Goal: Information Seeking & Learning: Learn about a topic

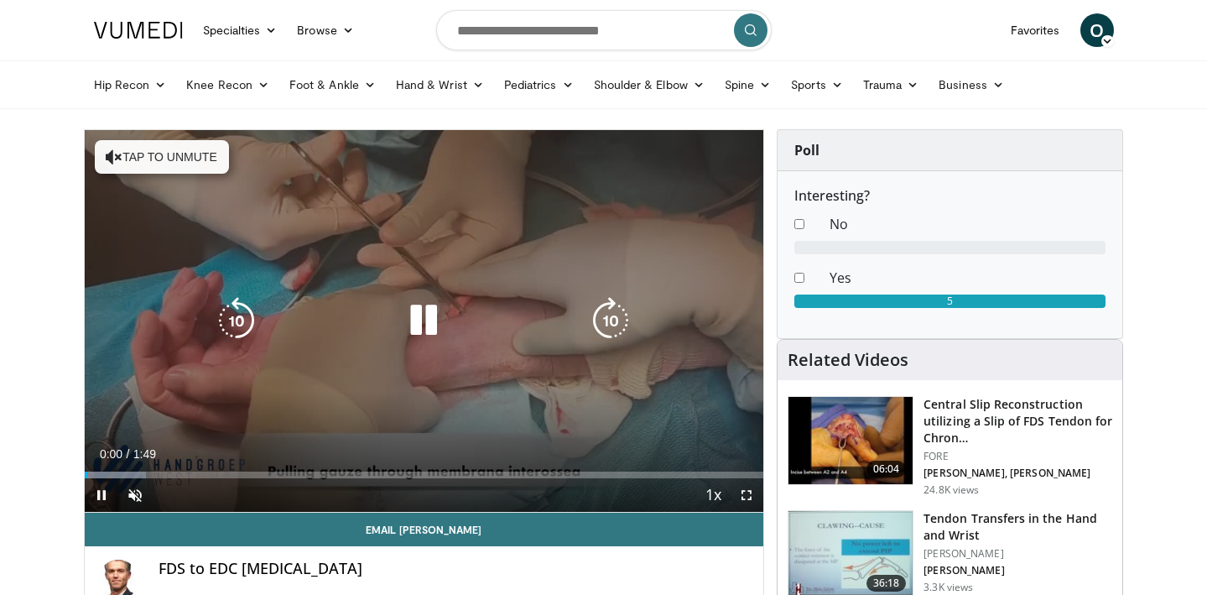
click at [162, 154] on button "Tap to unmute" at bounding box center [162, 157] width 134 height 34
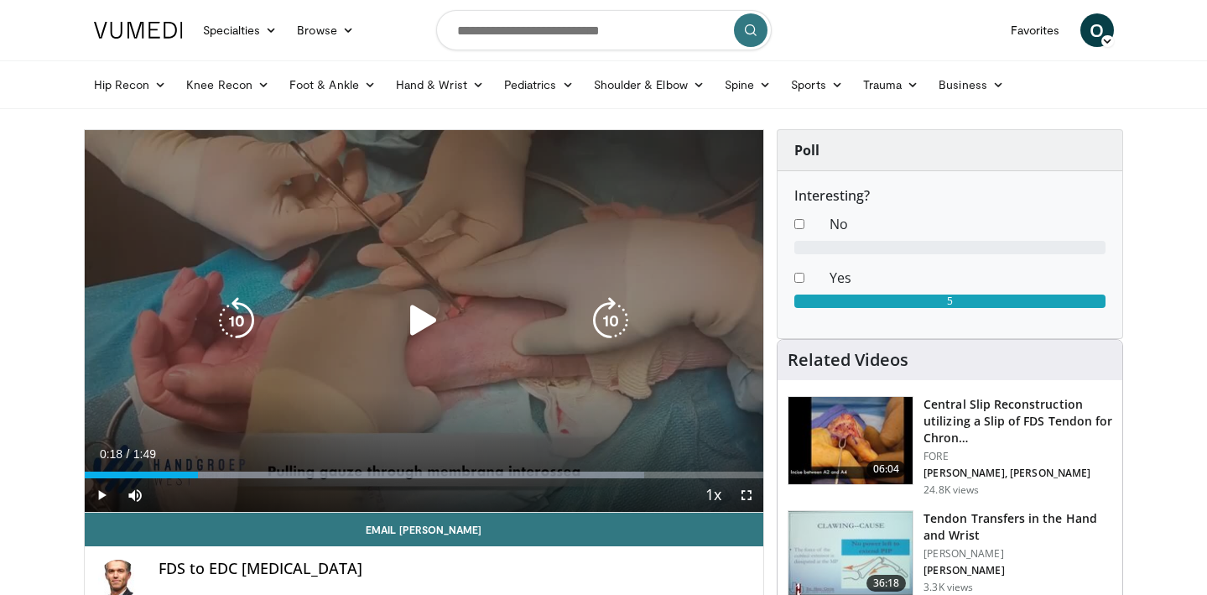
click at [421, 314] on icon "Video Player" at bounding box center [423, 320] width 47 height 47
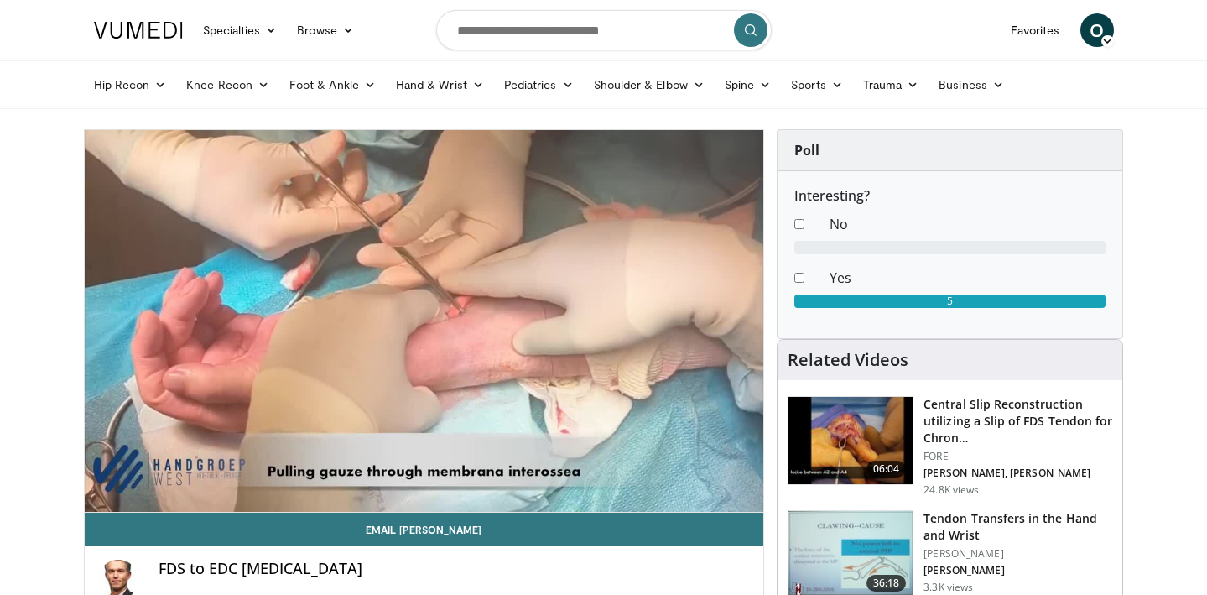
click at [421, 314] on div "10 seconds Tap to unmute" at bounding box center [424, 321] width 679 height 382
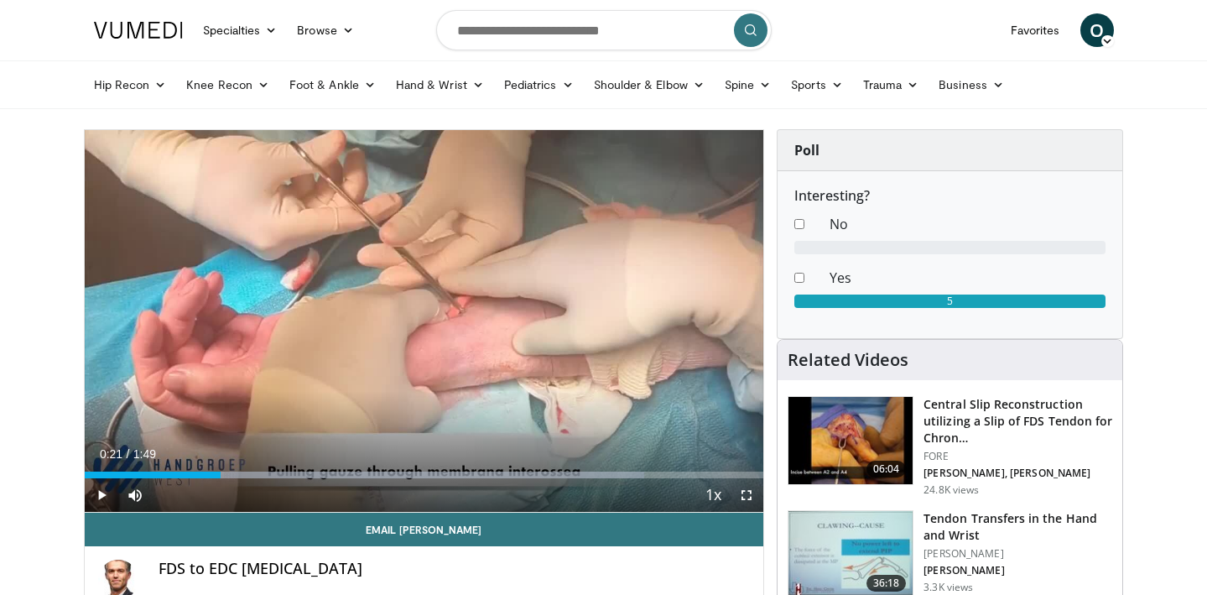
click at [421, 314] on div "10 seconds Tap to unmute" at bounding box center [424, 321] width 679 height 382
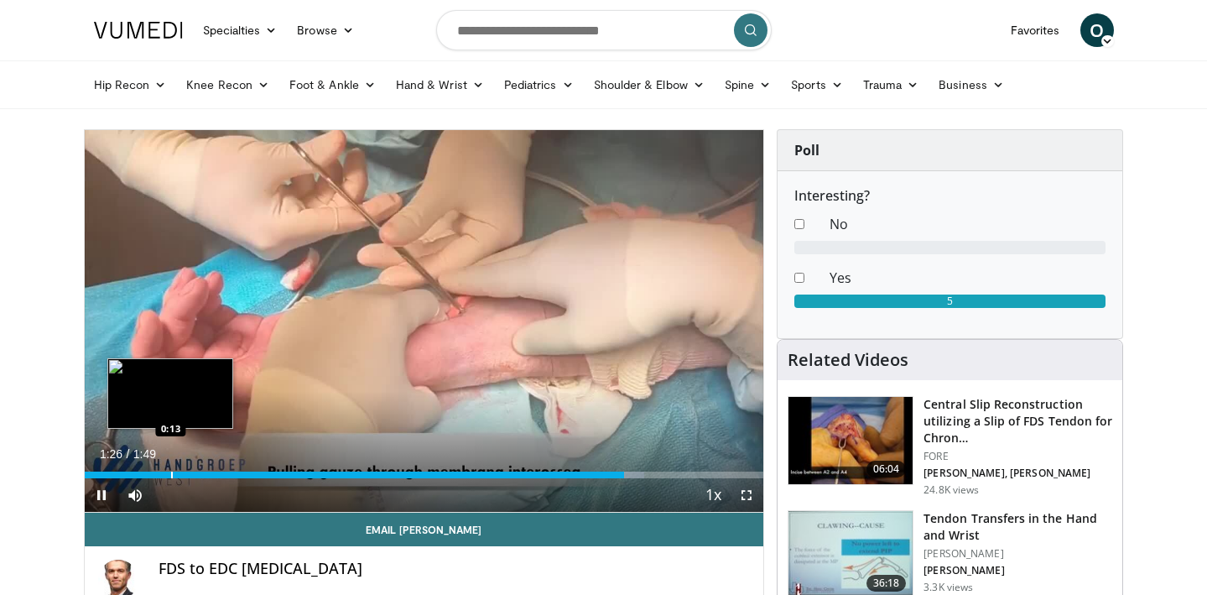
click at [171, 472] on div "Progress Bar" at bounding box center [172, 474] width 2 height 7
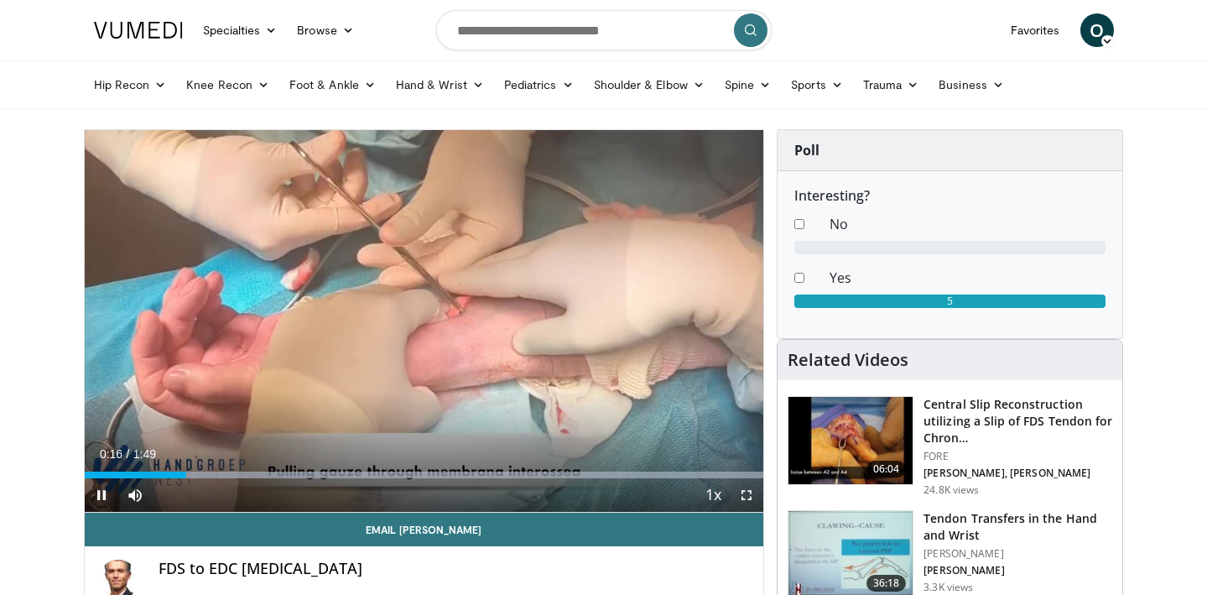
click at [102, 496] on span "Video Player" at bounding box center [102, 495] width 34 height 34
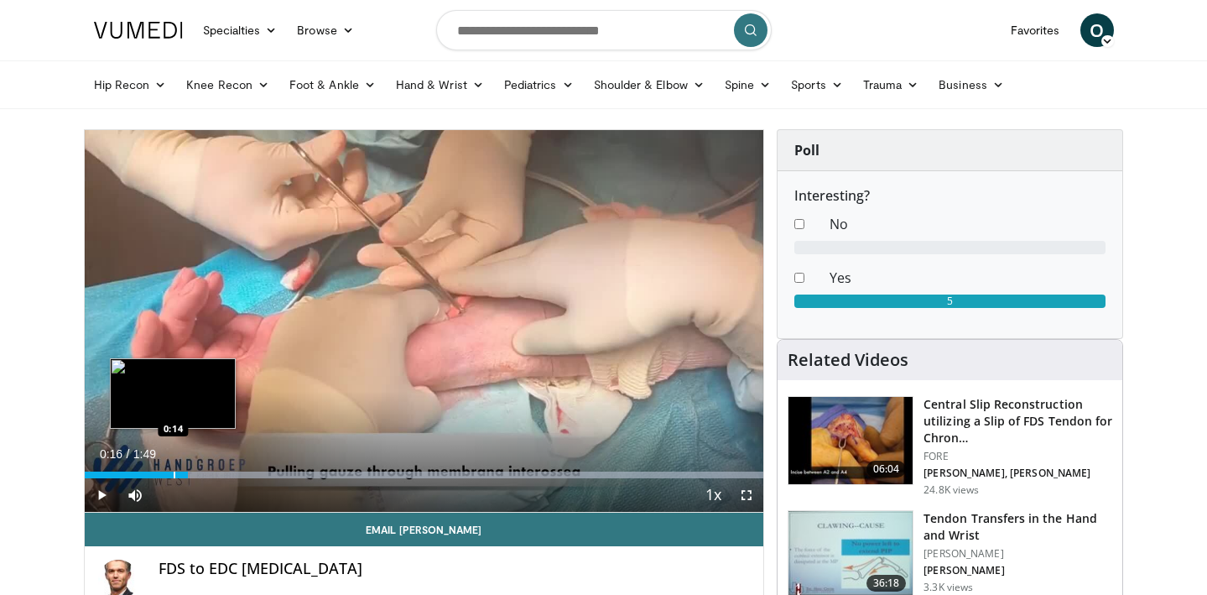
click at [174, 471] on div "Progress Bar" at bounding box center [175, 474] width 2 height 7
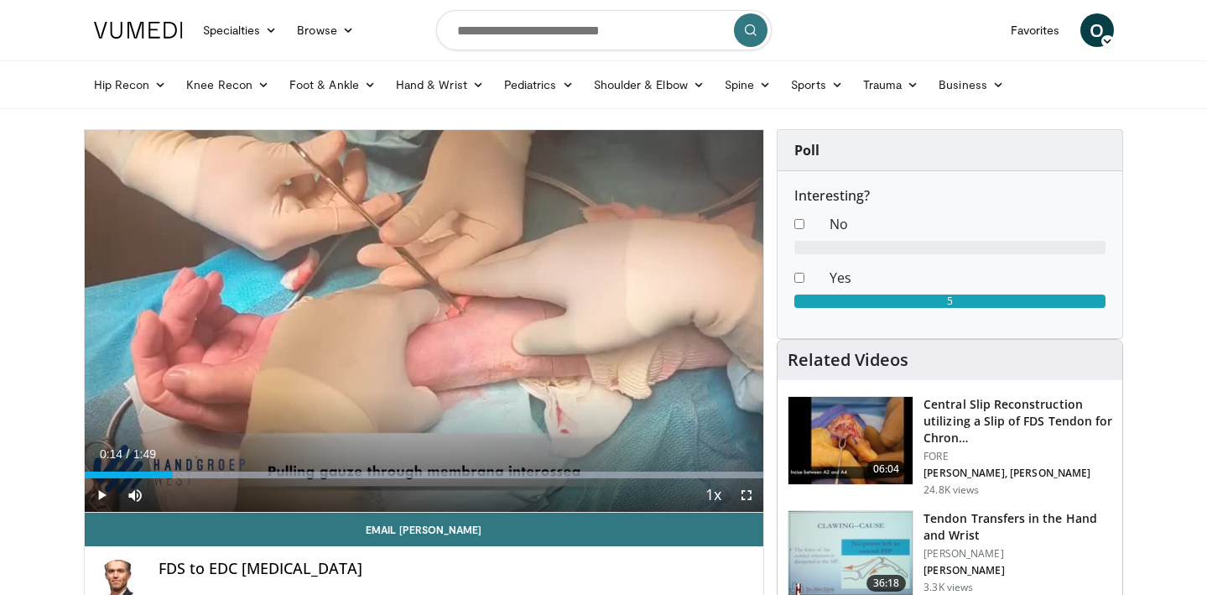
click at [99, 494] on span "Video Player" at bounding box center [102, 495] width 34 height 34
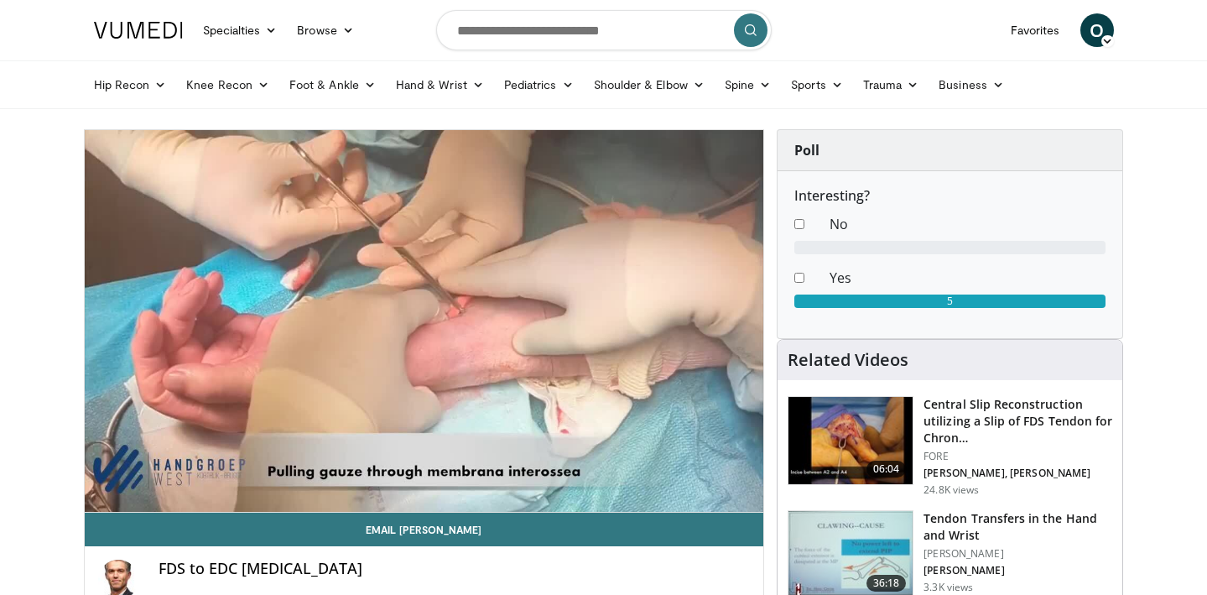
click at [99, 494] on div "10 seconds Tap to unmute" at bounding box center [424, 321] width 679 height 382
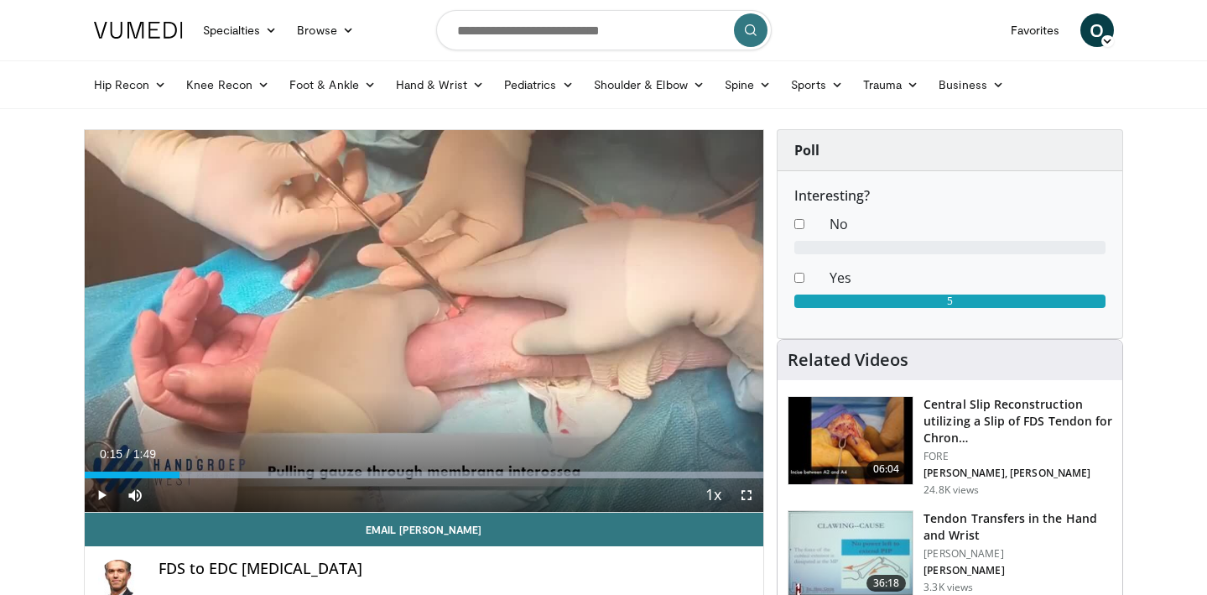
click at [99, 494] on span "Video Player" at bounding box center [102, 495] width 34 height 34
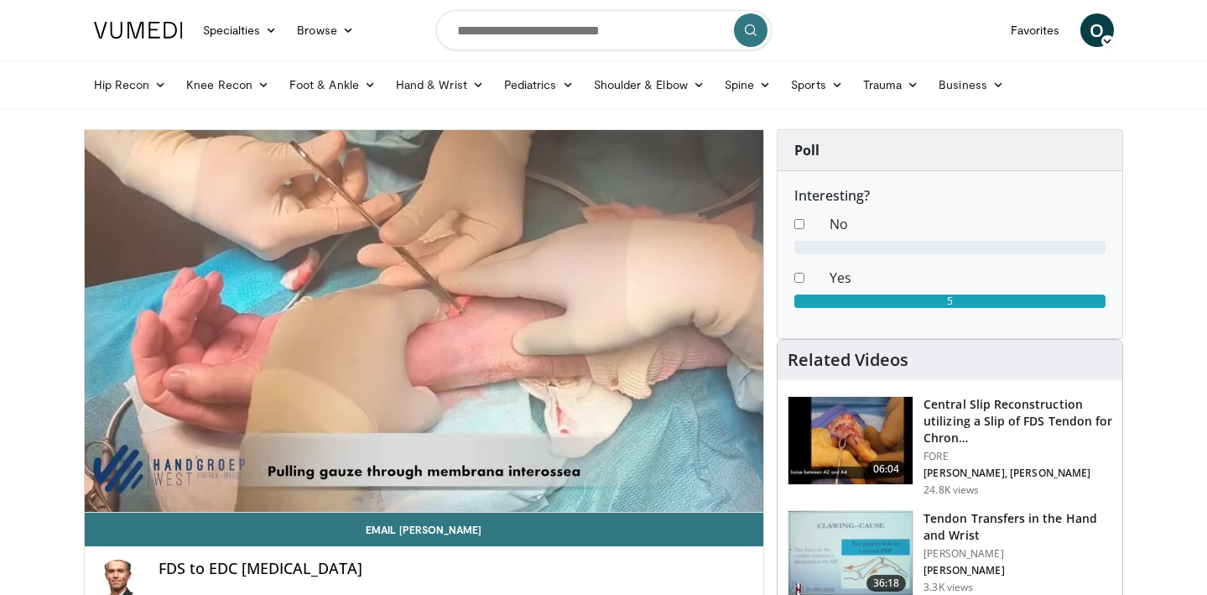
click at [99, 494] on div "10 seconds Tap to unmute" at bounding box center [424, 321] width 679 height 382
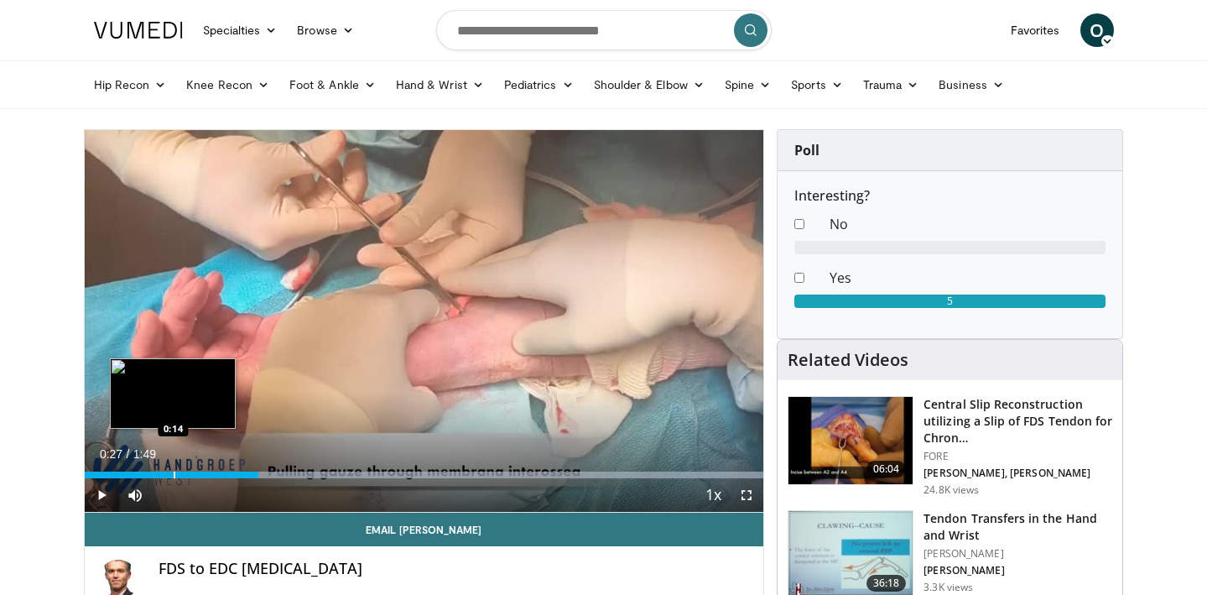
click at [173, 467] on div "Loaded : 99.93% 0:27 0:14" at bounding box center [424, 470] width 679 height 16
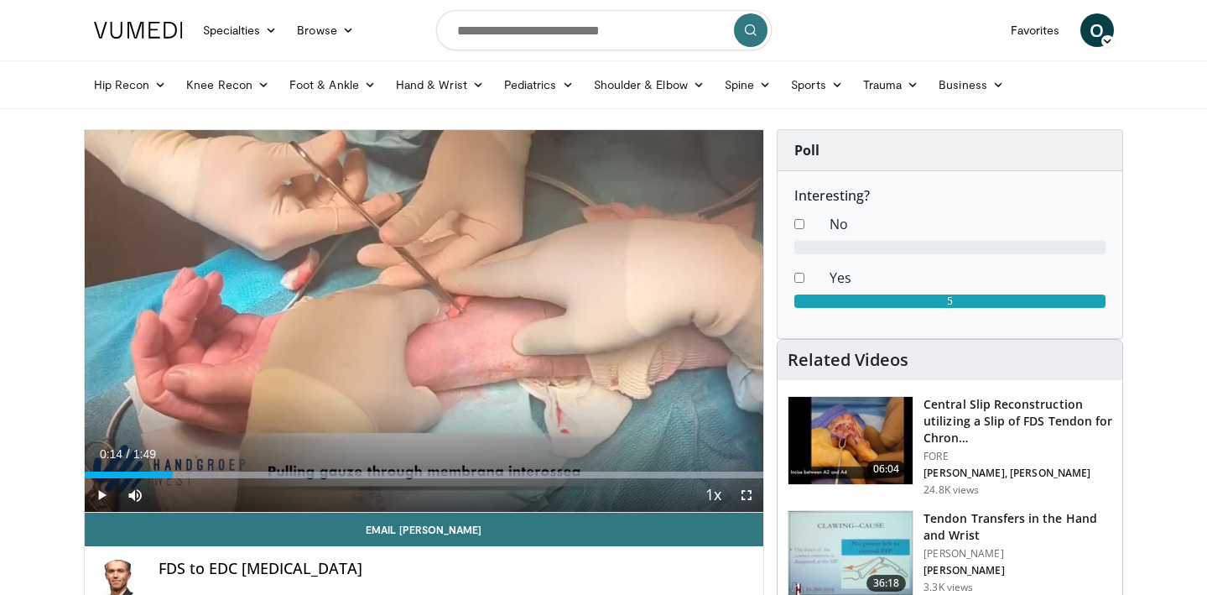
click at [103, 489] on span "Video Player" at bounding box center [102, 495] width 34 height 34
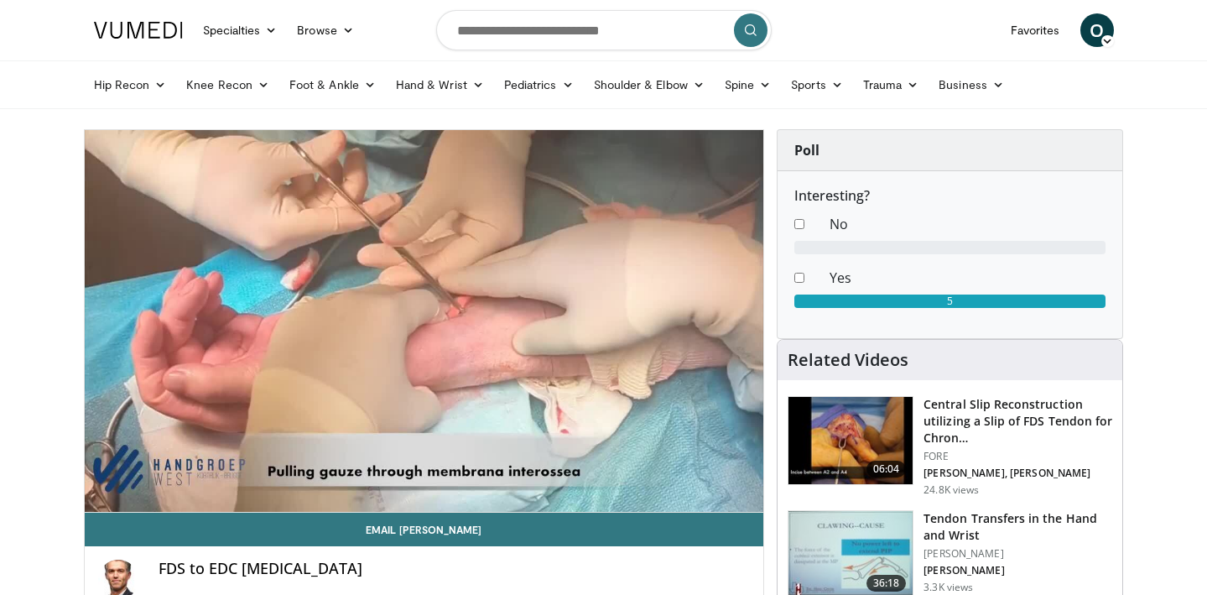
click at [103, 489] on div "10 seconds Tap to unmute" at bounding box center [424, 321] width 679 height 382
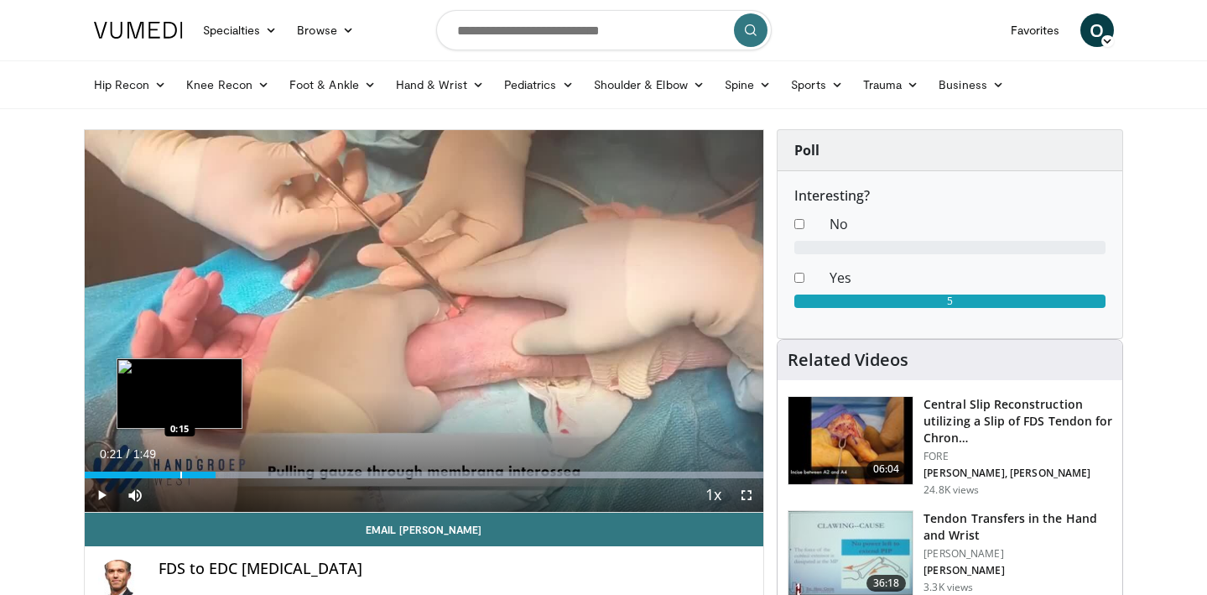
click at [180, 472] on div "Progress Bar" at bounding box center [181, 474] width 2 height 7
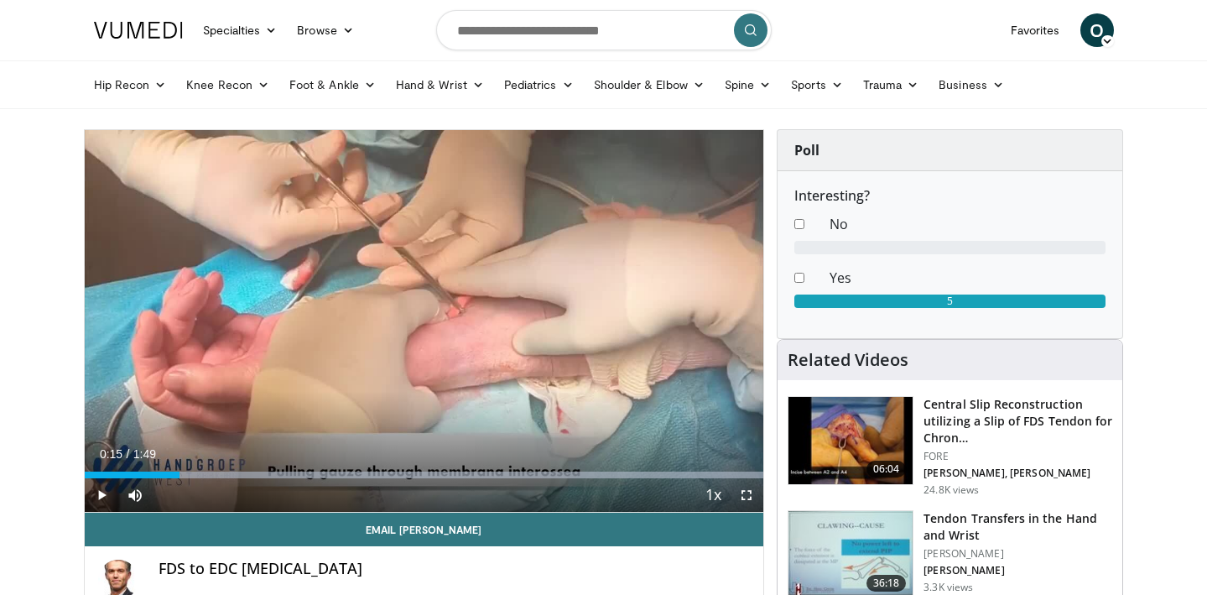
click at [103, 495] on span "Video Player" at bounding box center [102, 495] width 34 height 34
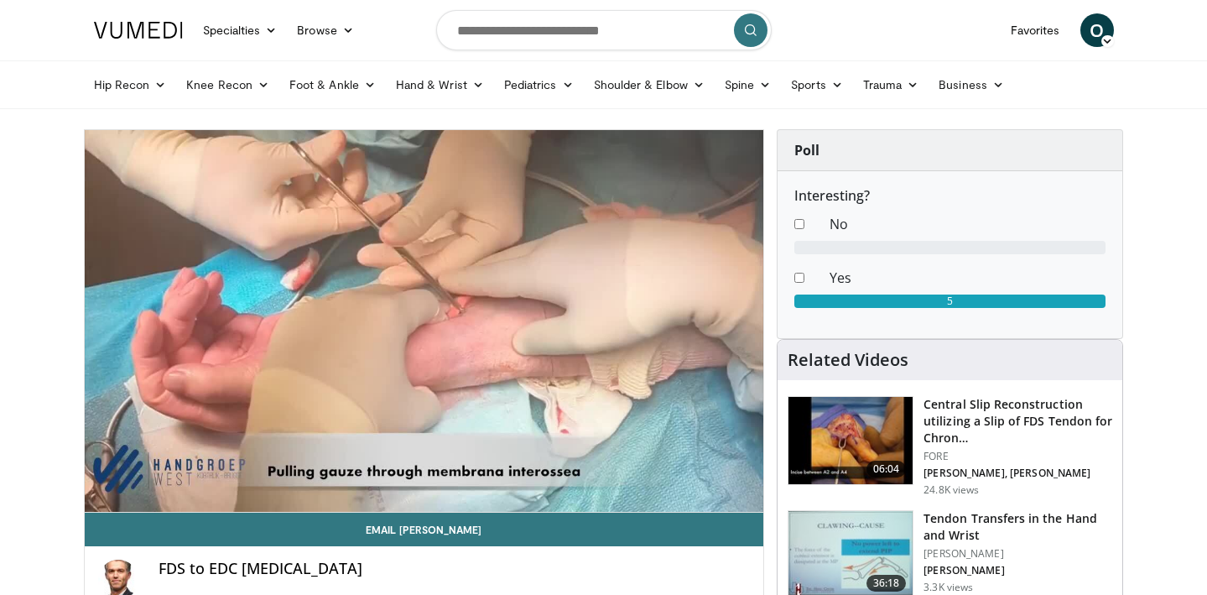
click at [103, 495] on div "10 seconds Tap to unmute" at bounding box center [424, 321] width 679 height 382
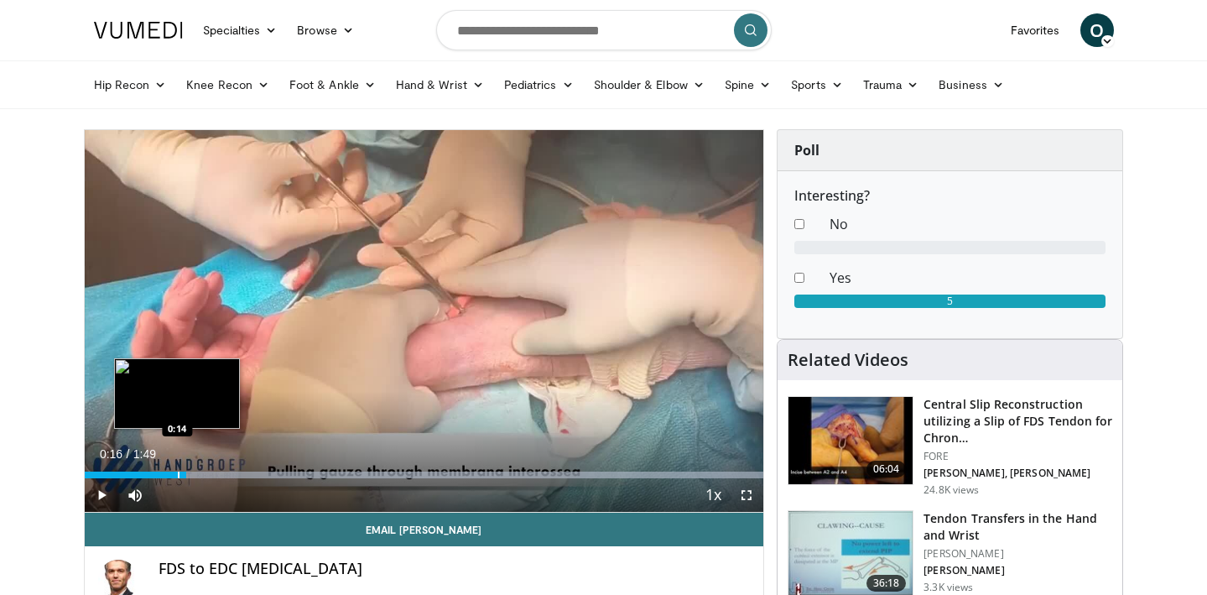
click at [178, 471] on div "Progress Bar" at bounding box center [179, 474] width 2 height 7
click at [181, 471] on div "Progress Bar" at bounding box center [182, 474] width 2 height 7
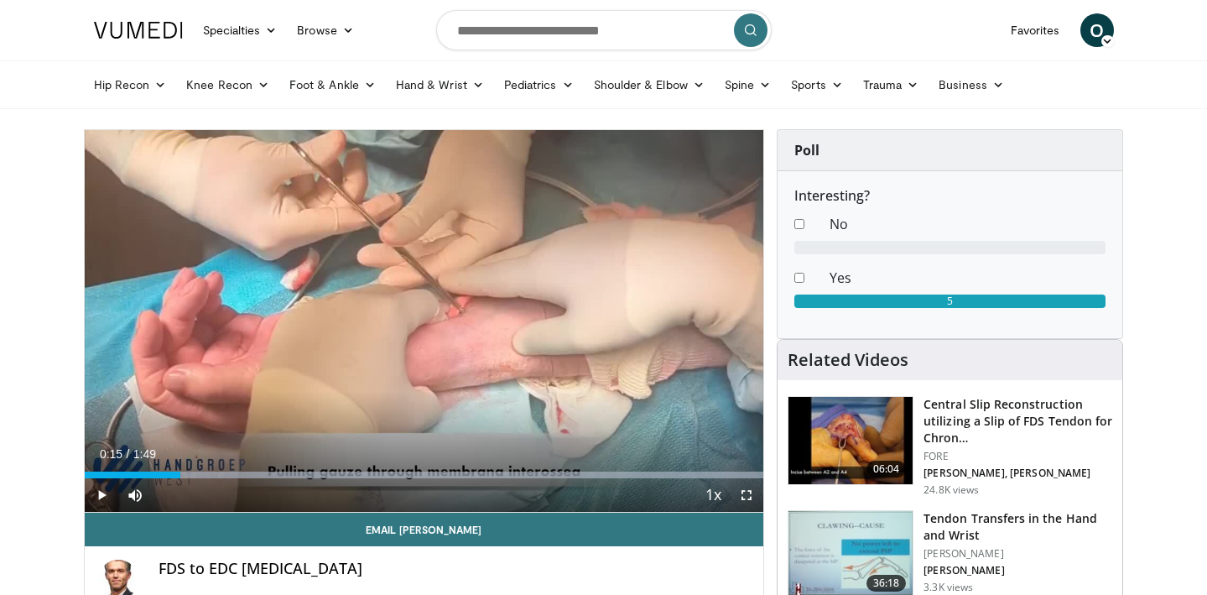
click at [99, 496] on span "Video Player" at bounding box center [102, 495] width 34 height 34
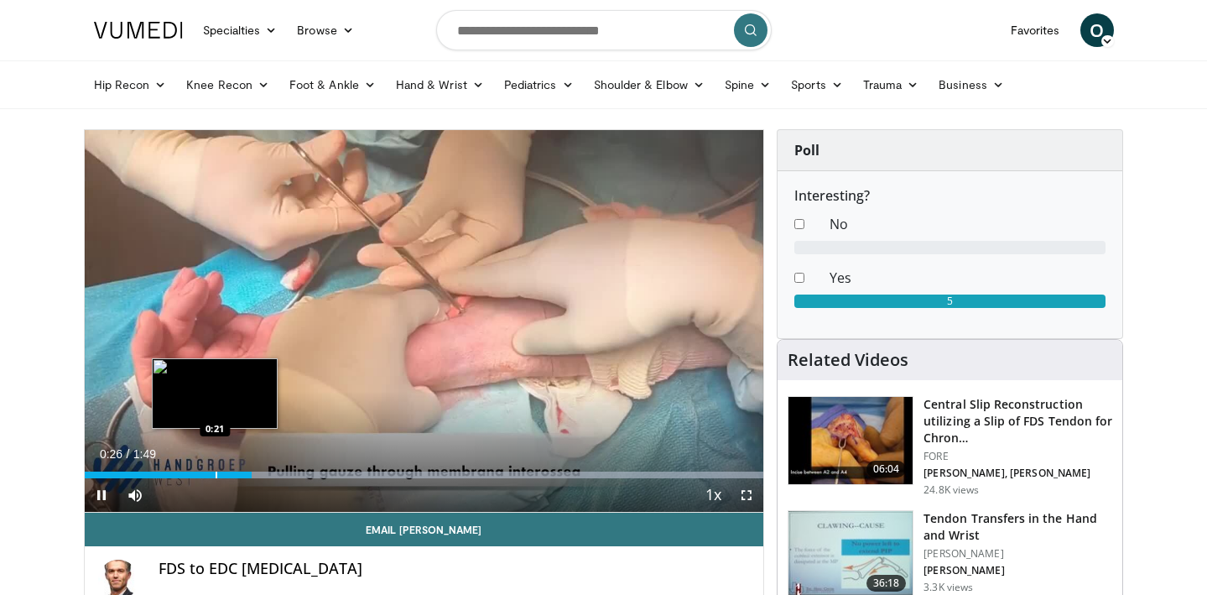
click at [215, 467] on div "Loaded : 99.93% 0:26 0:21" at bounding box center [424, 470] width 679 height 16
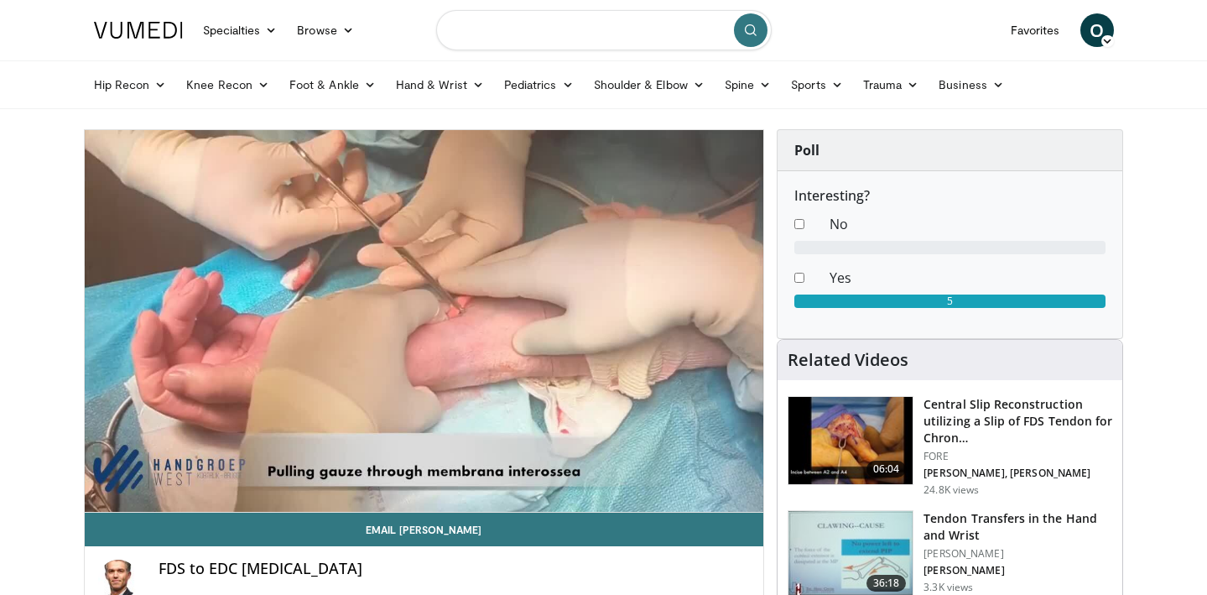
click at [586, 34] on input "Search topics, interventions" at bounding box center [604, 30] width 336 height 40
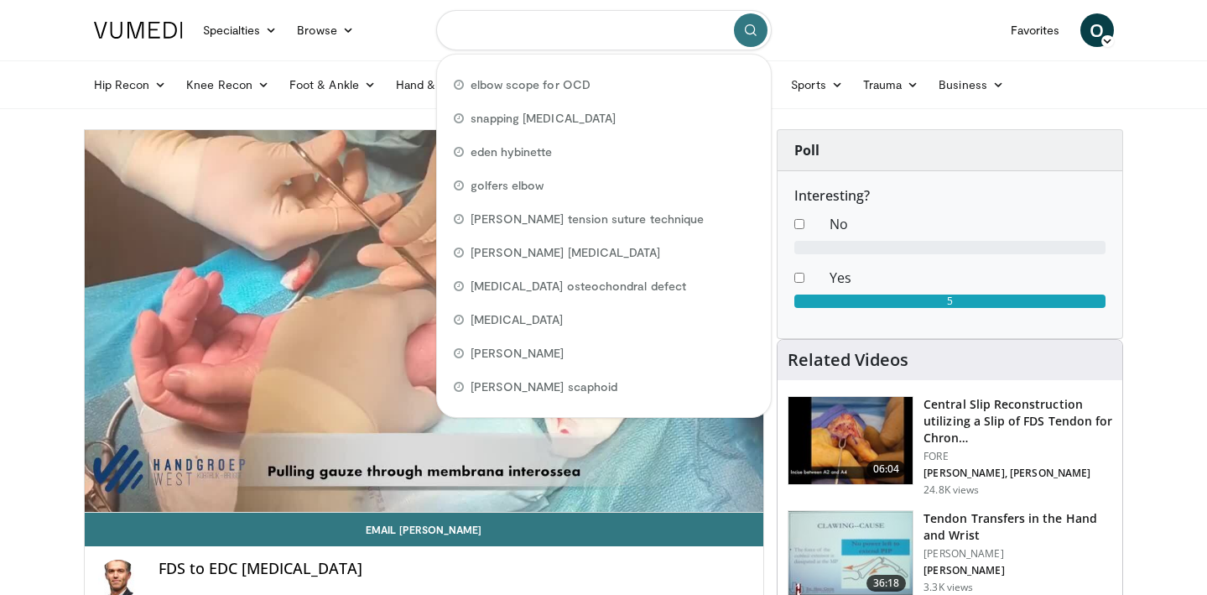
type input "*"
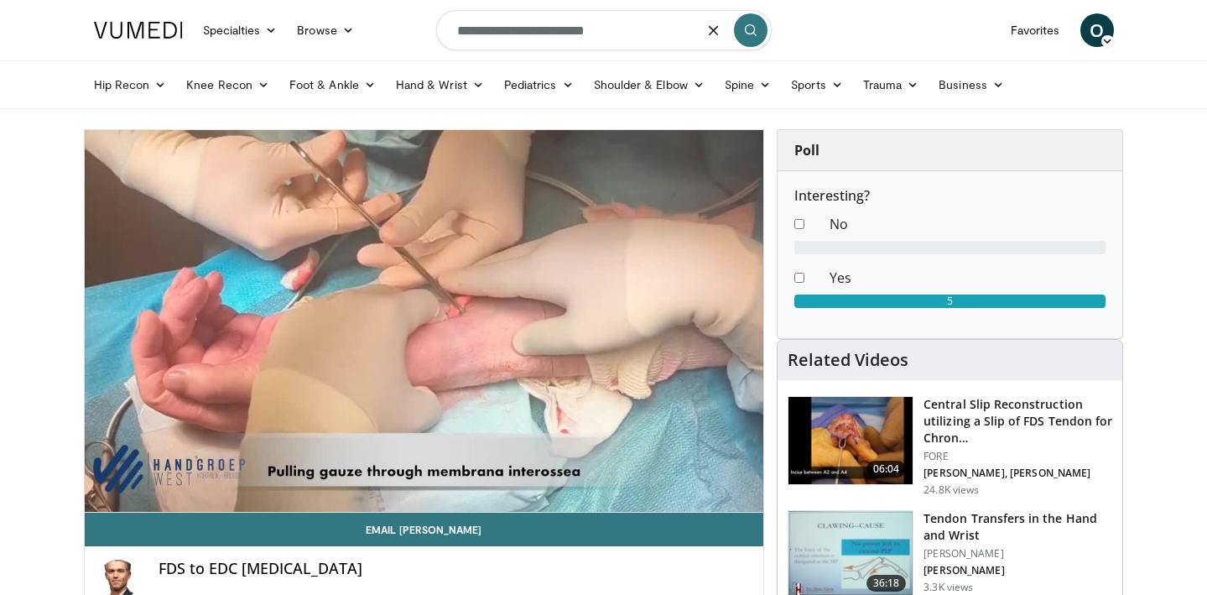
type input "**********"
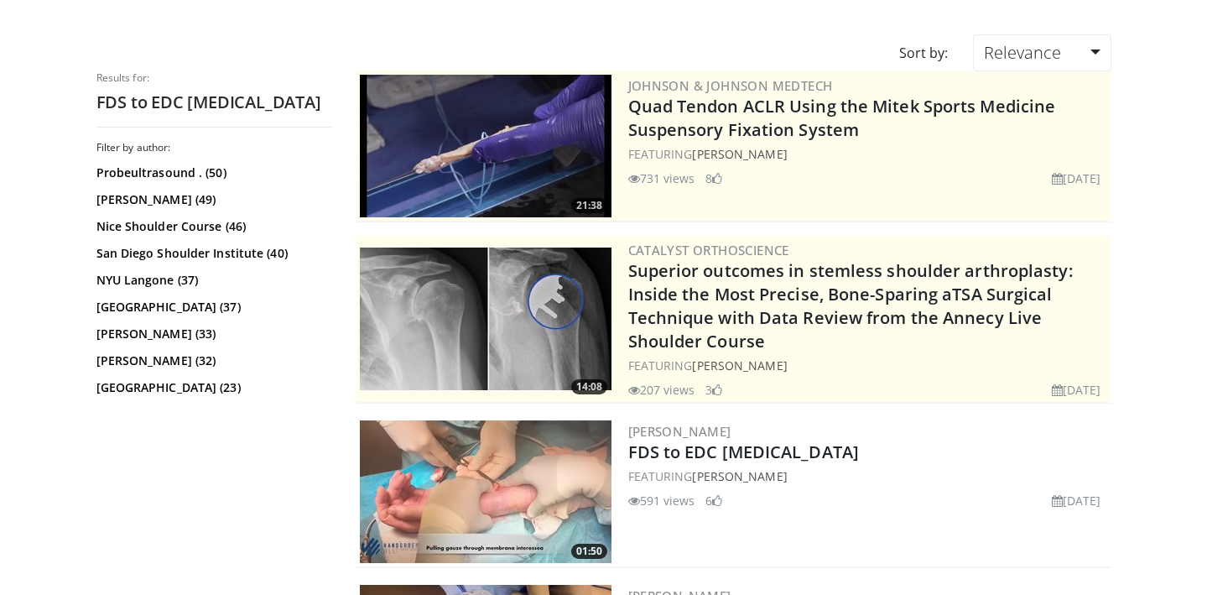
scroll to position [230, 0]
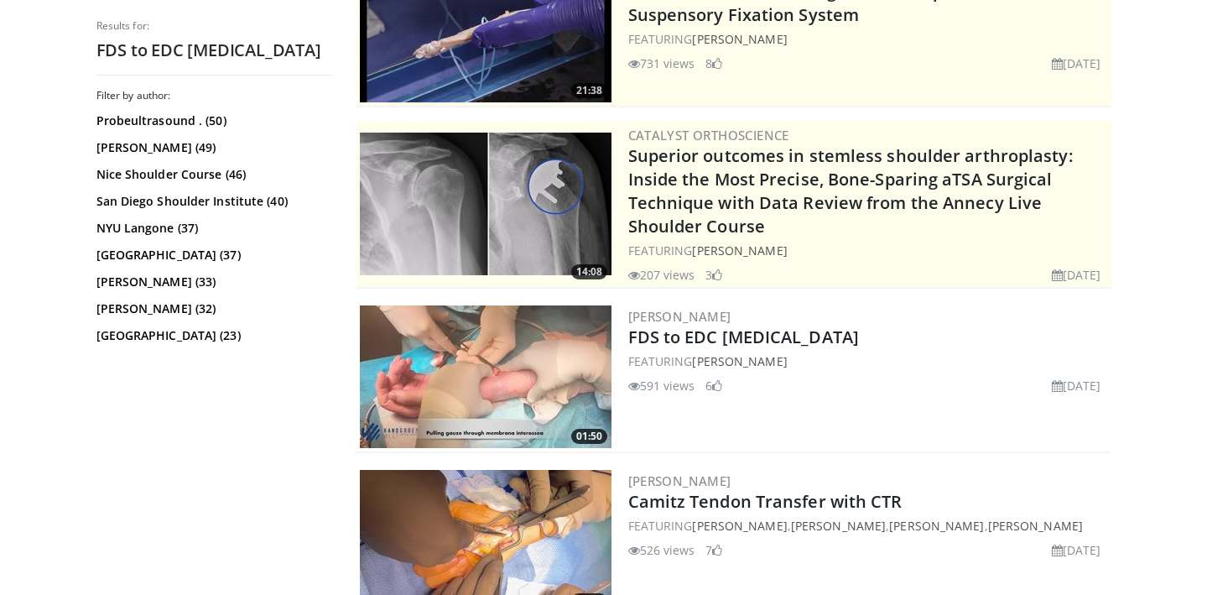
click at [528, 372] on img at bounding box center [486, 376] width 252 height 143
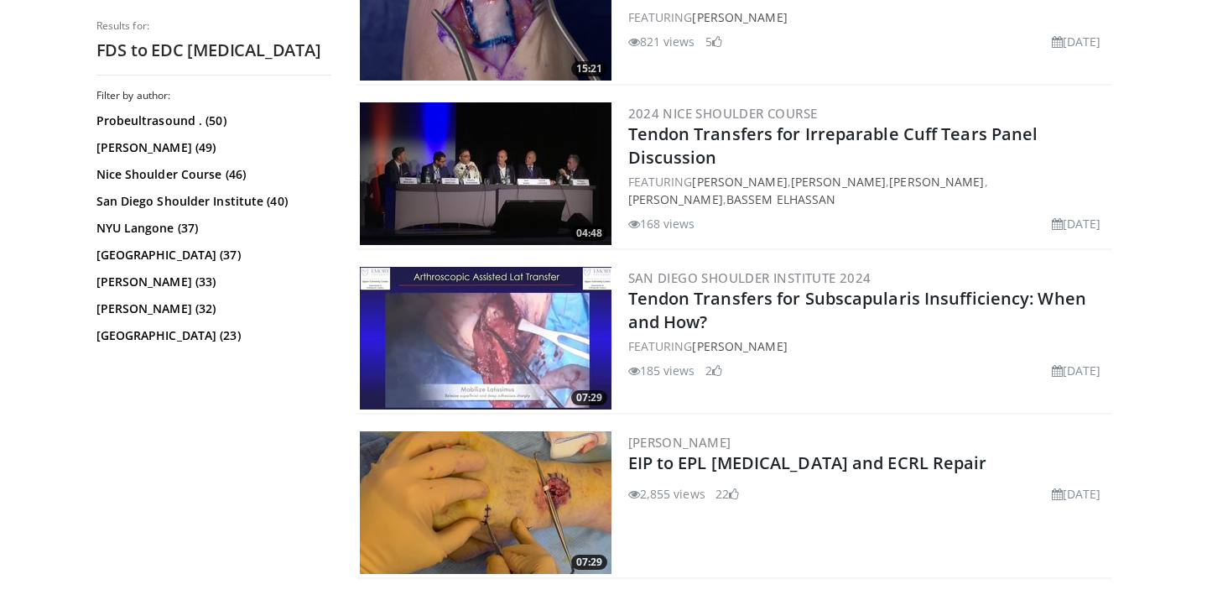
scroll to position [3924, 0]
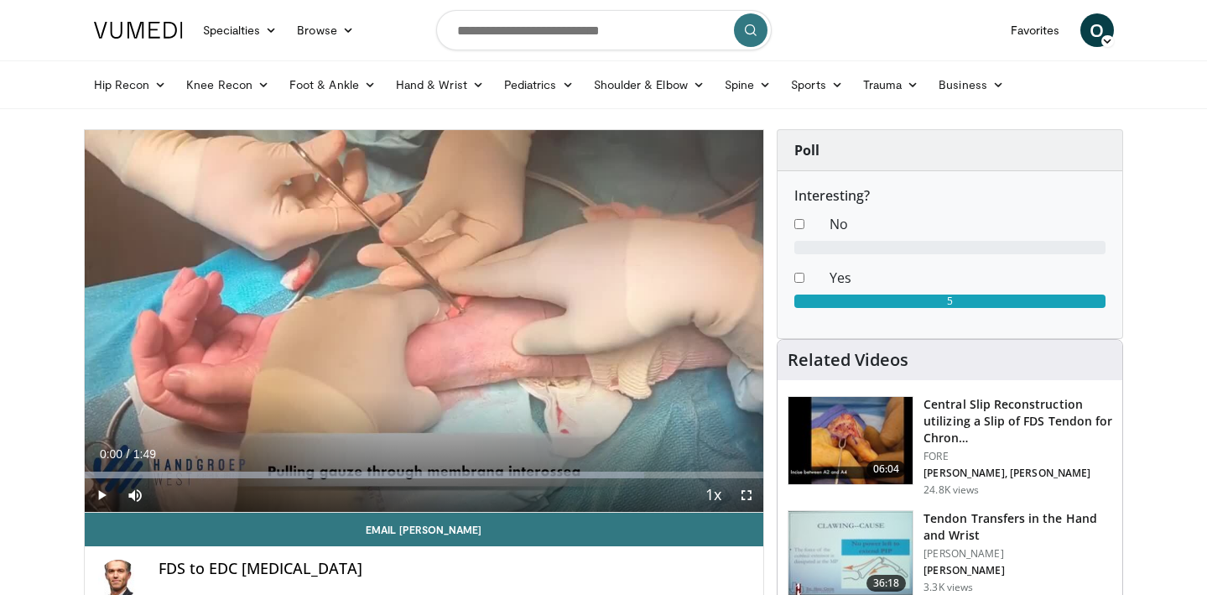
click at [100, 493] on span "Video Player" at bounding box center [102, 495] width 34 height 34
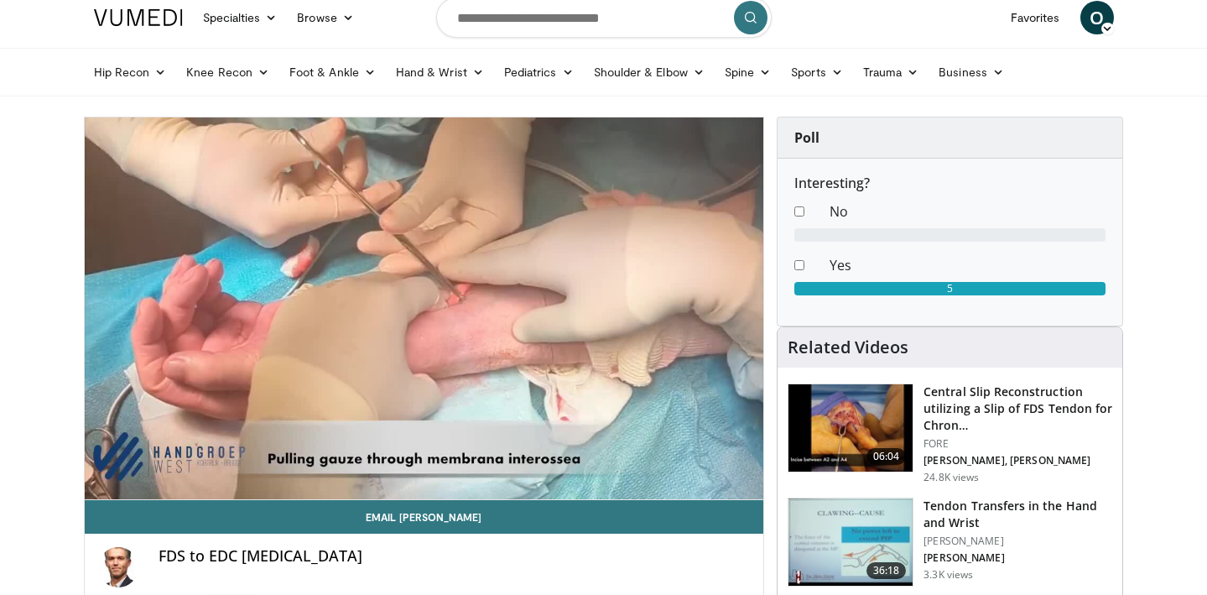
scroll to position [30, 0]
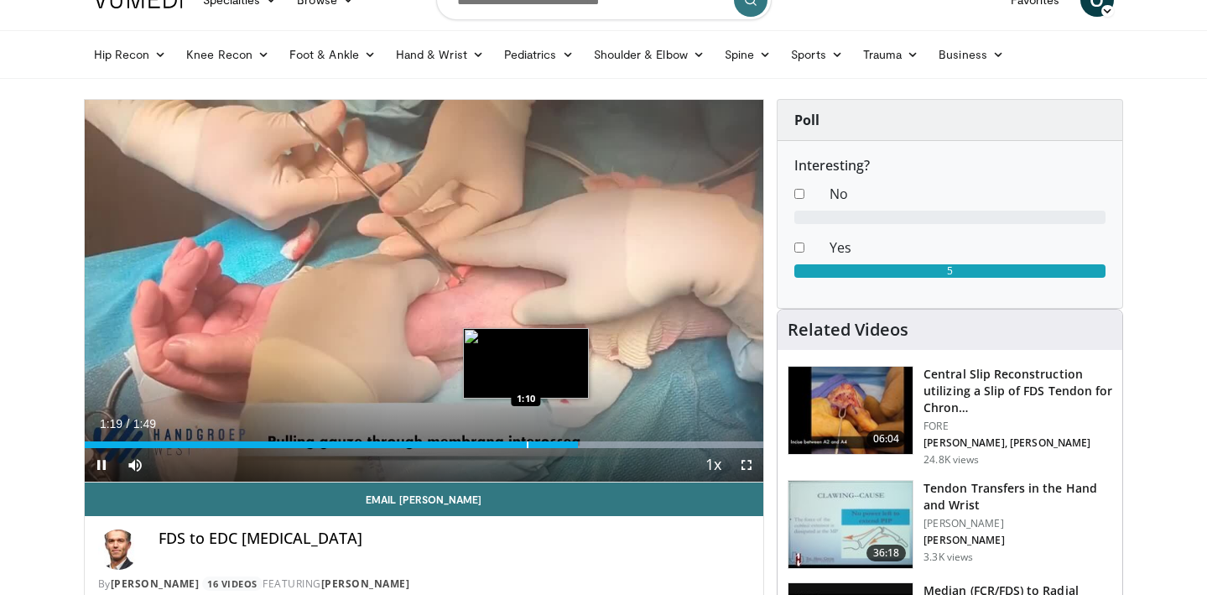
click at [525, 445] on div "1:19" at bounding box center [331, 444] width 493 height 7
click at [508, 445] on div "Progress Bar" at bounding box center [509, 444] width 2 height 7
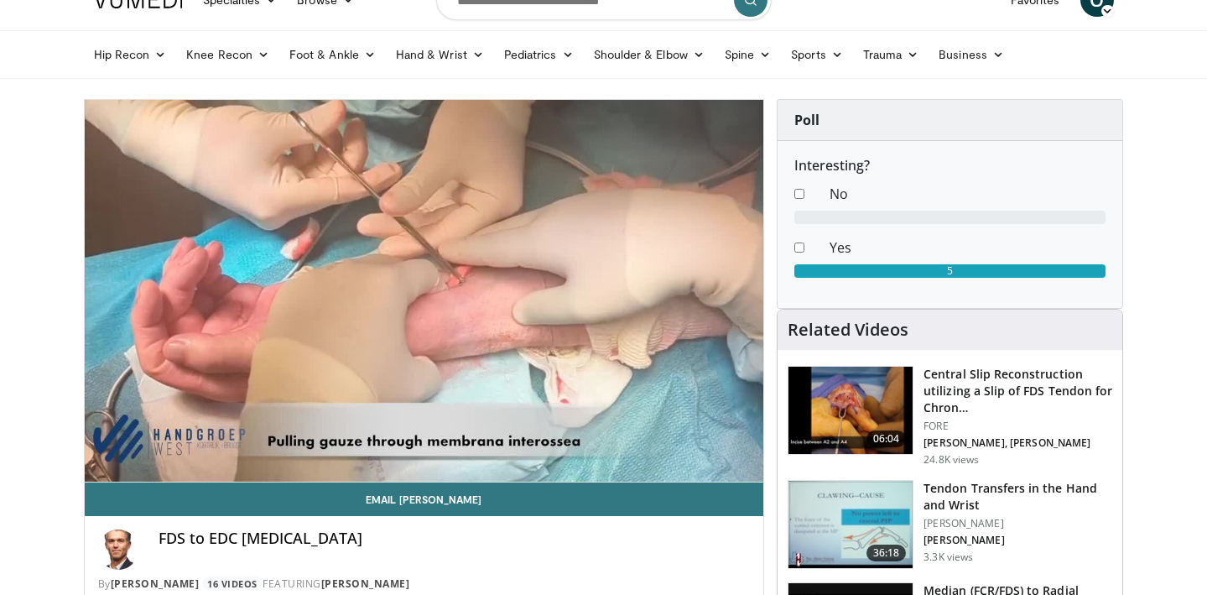
click at [97, 465] on div "10 seconds Tap to unmute" at bounding box center [424, 291] width 679 height 382
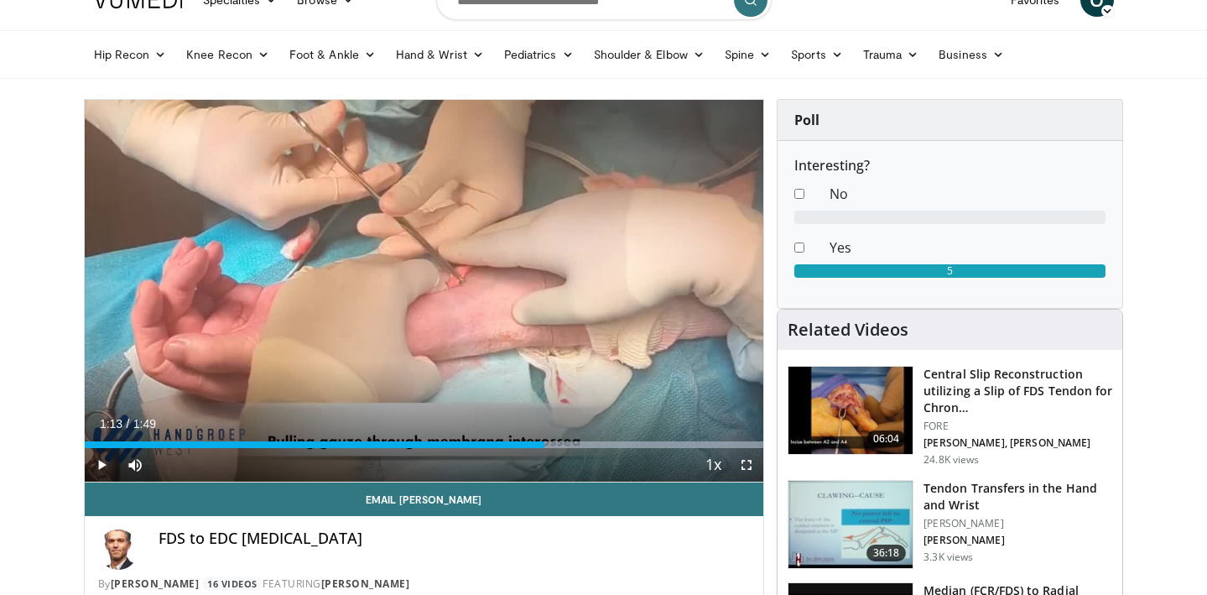
click at [97, 465] on span "Video Player" at bounding box center [102, 465] width 34 height 34
